Goal: Task Accomplishment & Management: Use online tool/utility

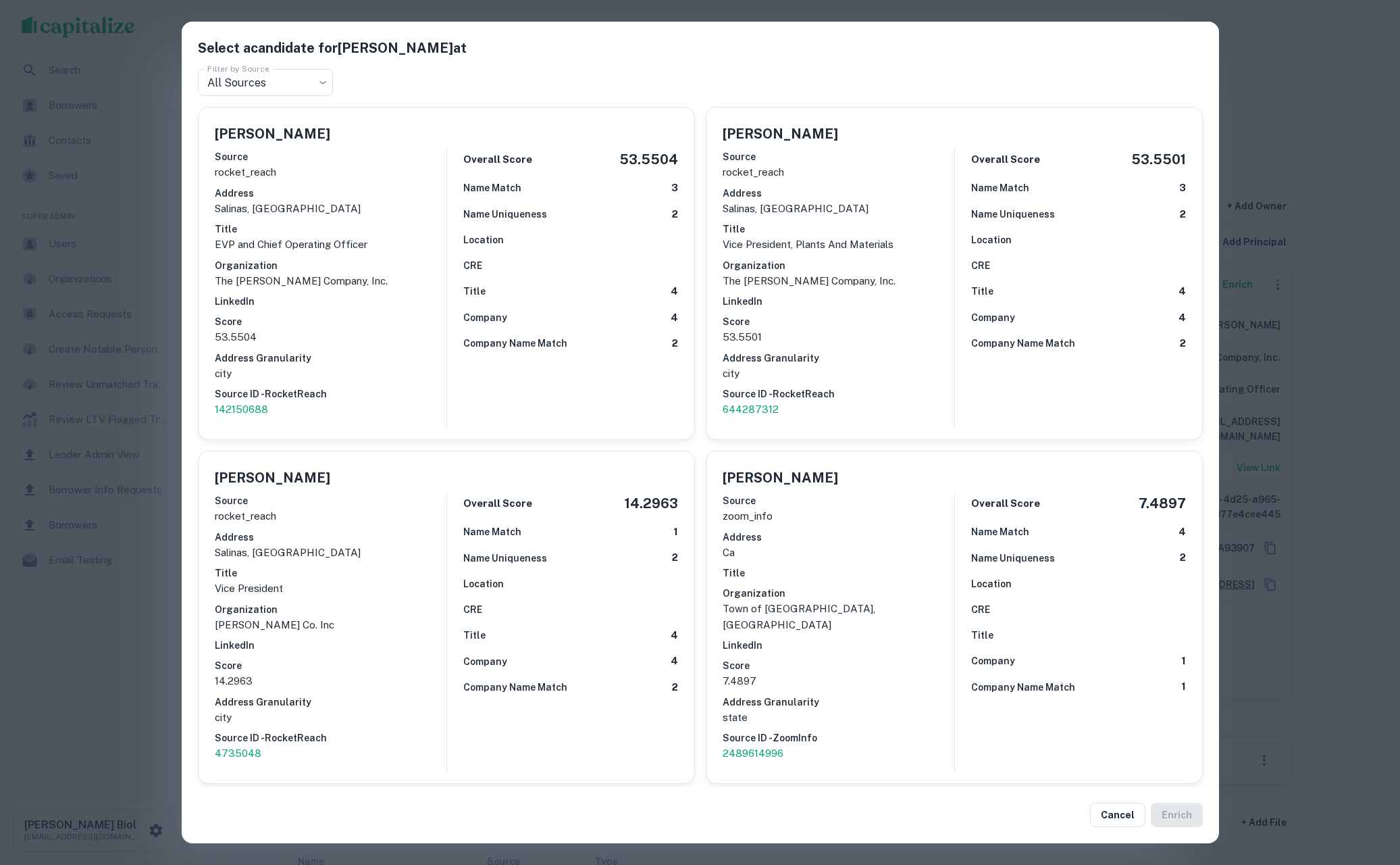
click at [142, 110] on div "Select a candidate for Caroline Chapin at Filter by Source All Sources *** Filt…" at bounding box center [700, 432] width 1400 height 865
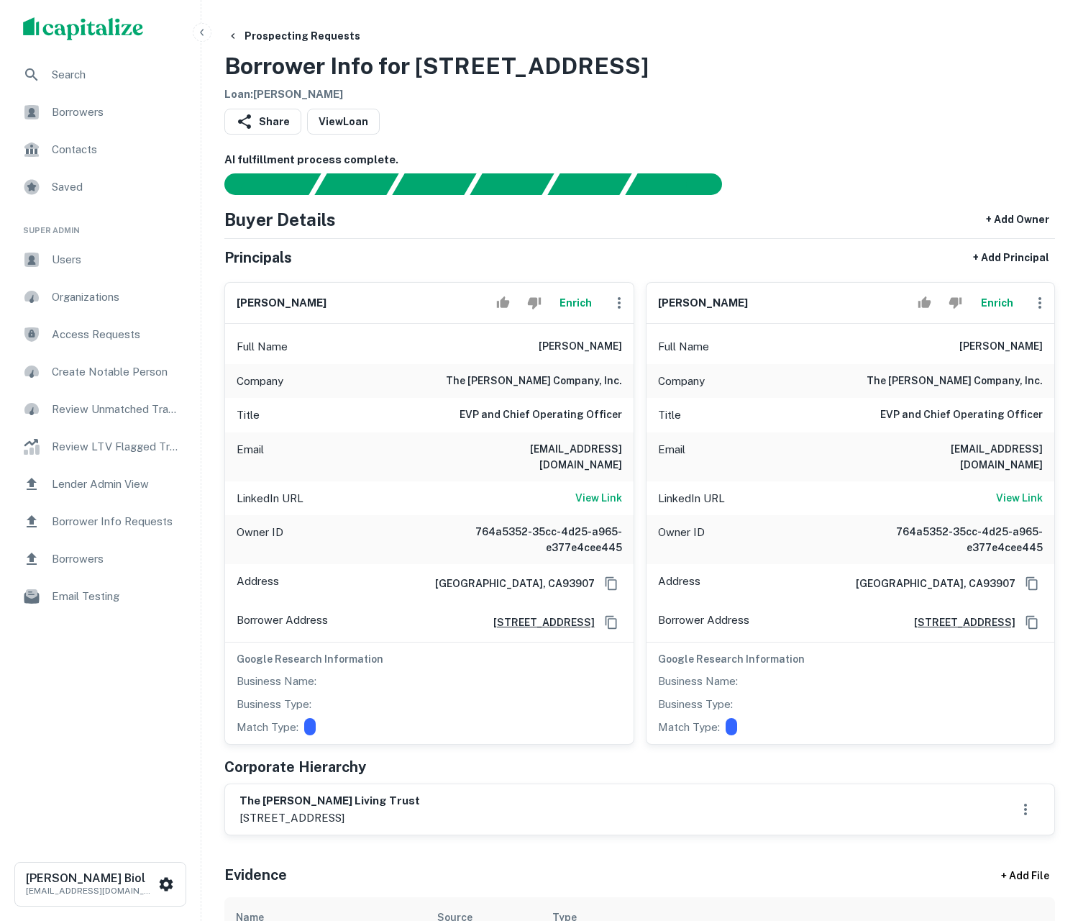
click at [962, 125] on div "Share View Loan" at bounding box center [639, 125] width 831 height 32
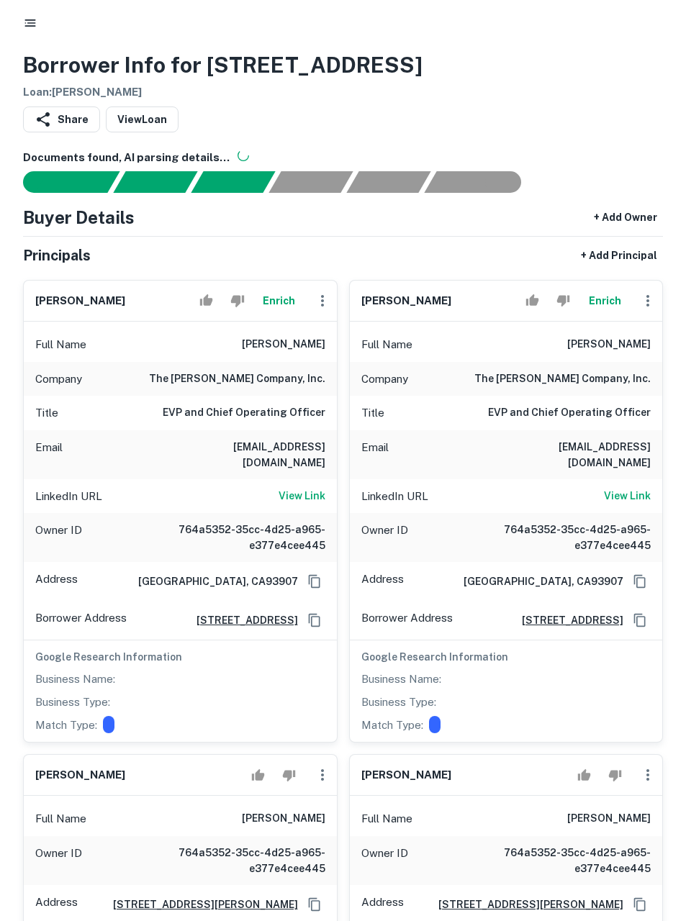
click at [292, 307] on button "Enrich" at bounding box center [279, 300] width 46 height 29
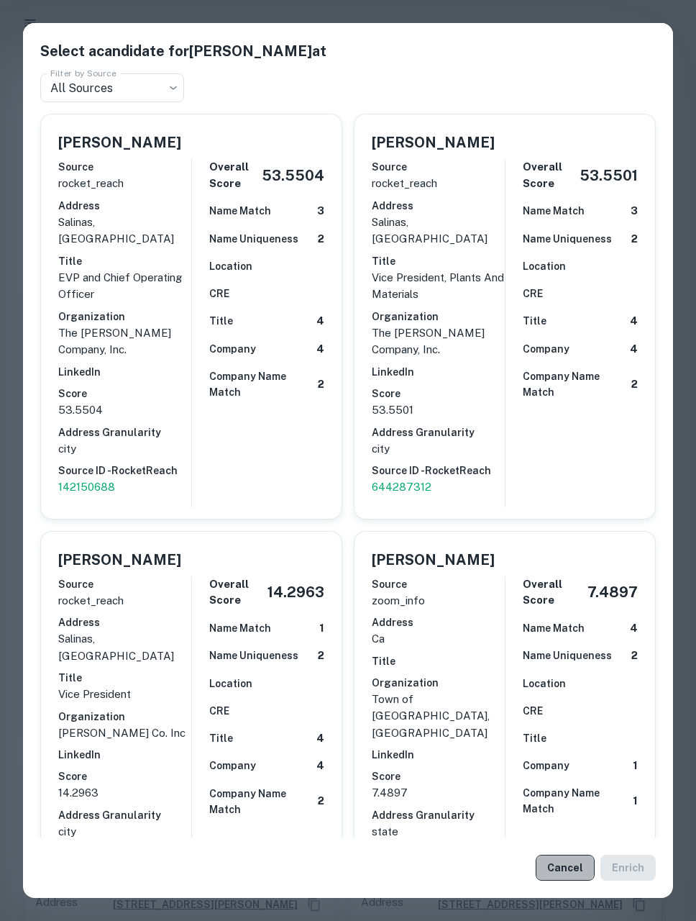
click at [565, 865] on button "Cancel" at bounding box center [565, 868] width 59 height 26
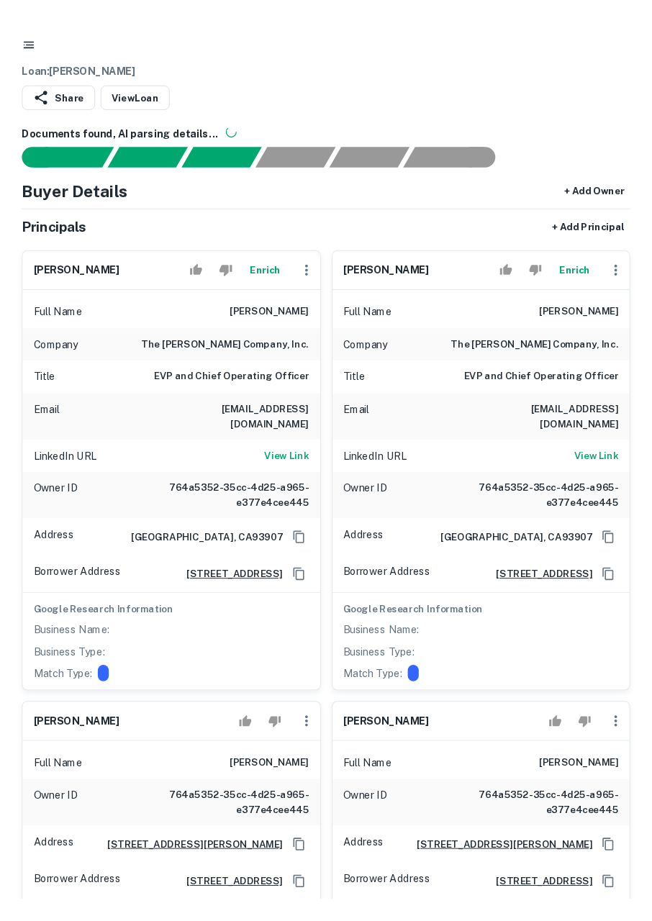
scroll to position [223, 0]
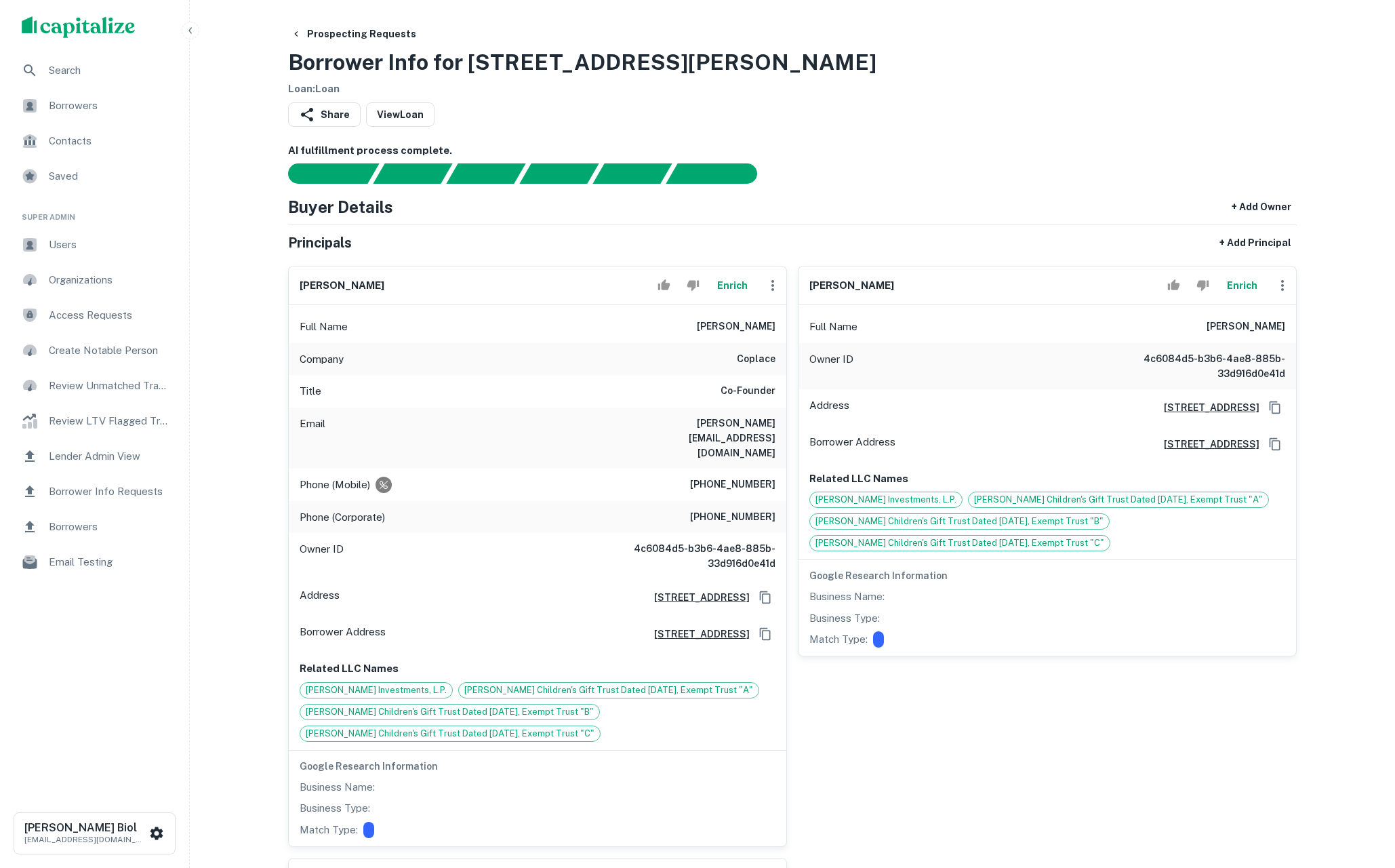
click at [728, 291] on button "Enrich" at bounding box center [732, 285] width 43 height 27
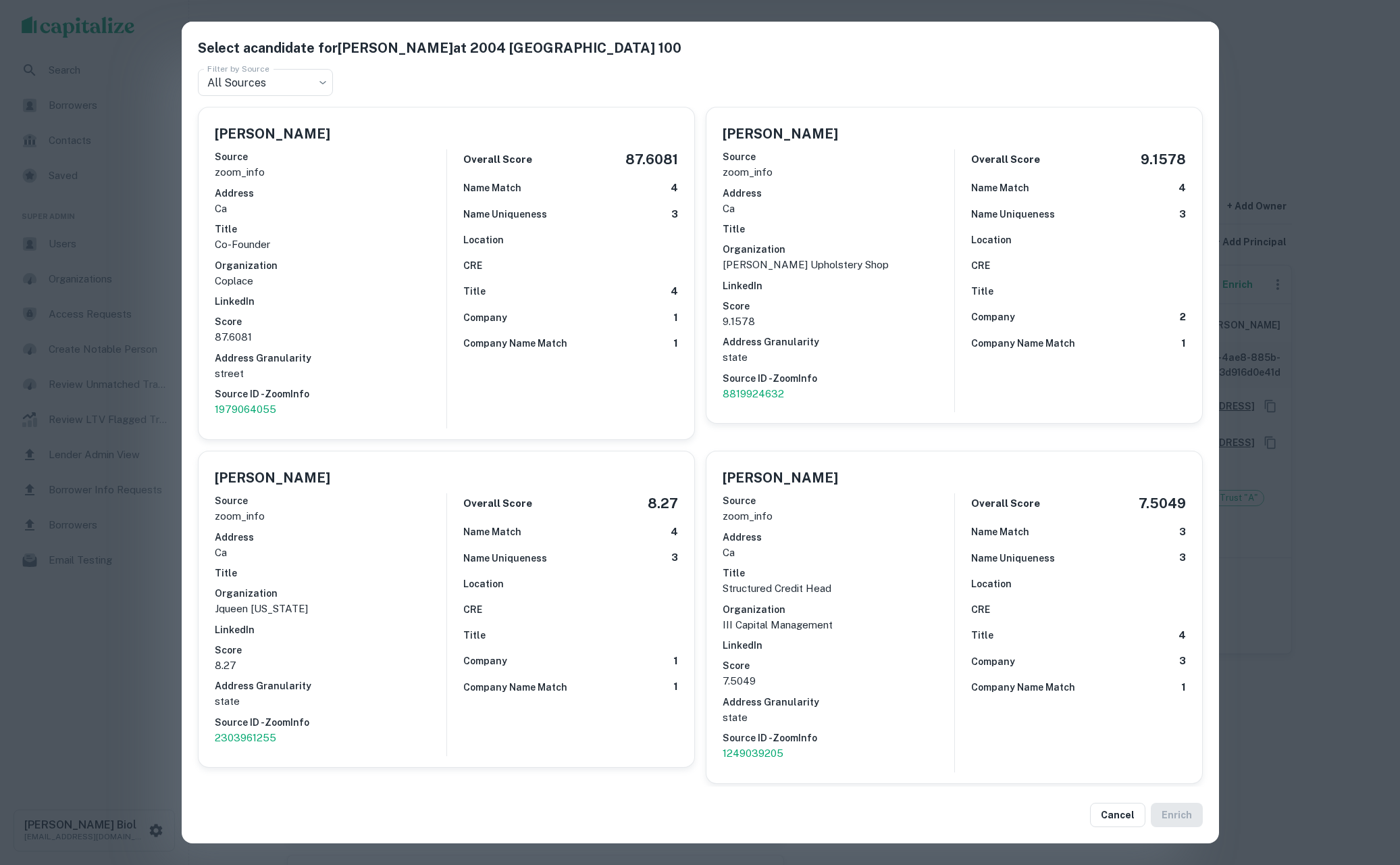
click at [121, 652] on div "Select a candidate for [PERSON_NAME] at 2004 [GEOGRAPHIC_DATA] 100 Filter by So…" at bounding box center [700, 432] width 1400 height 865
